Goal: Check status

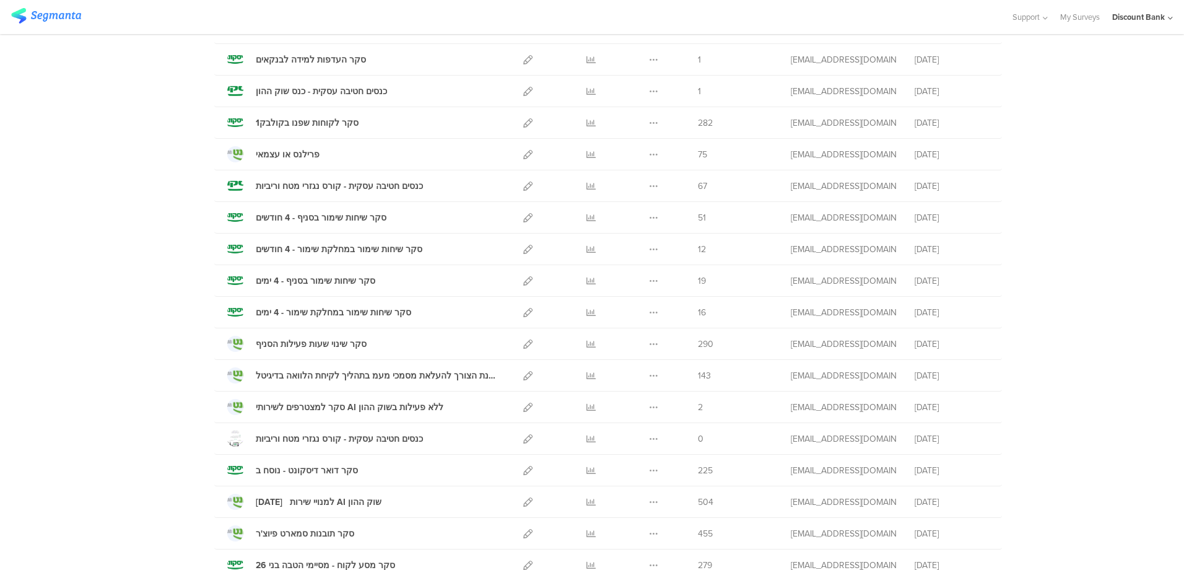
scroll to position [310, 0]
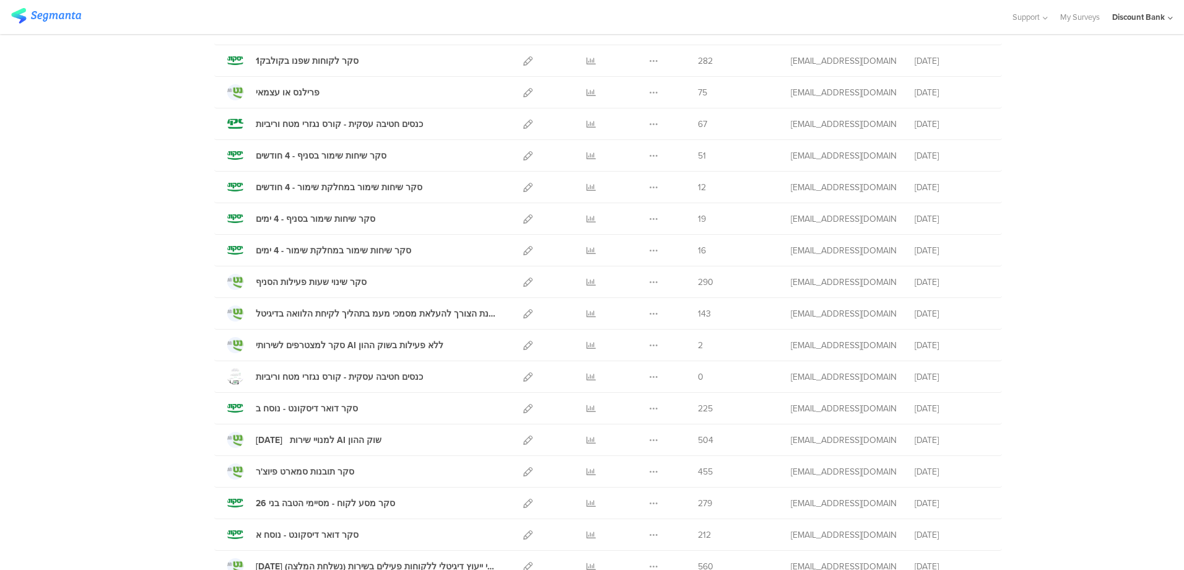
click at [586, 497] on link at bounding box center [590, 502] width 9 height 31
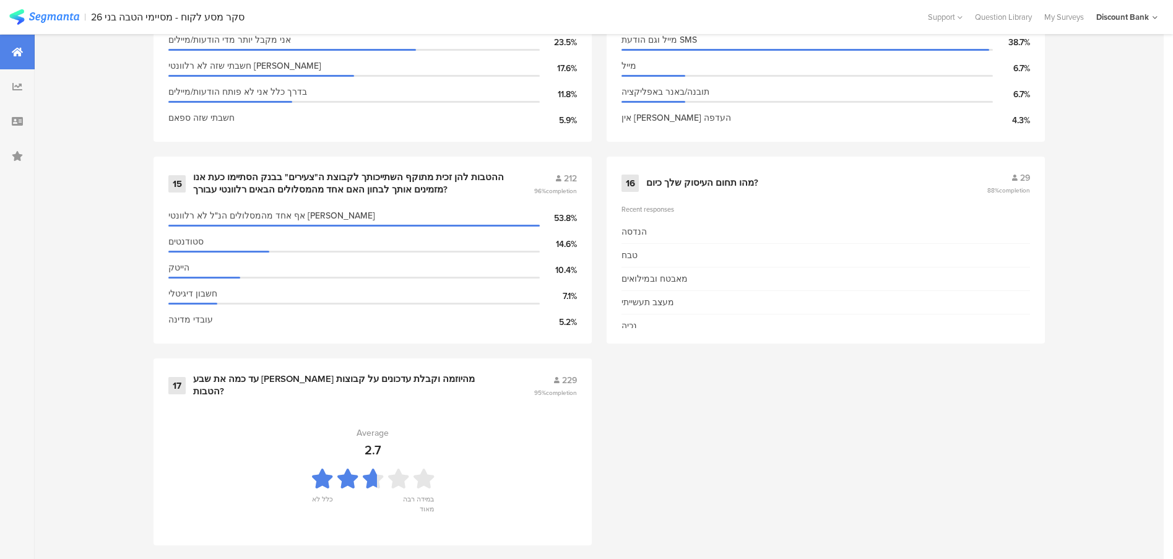
scroll to position [1839, 0]
